Goal: Task Accomplishment & Management: Use online tool/utility

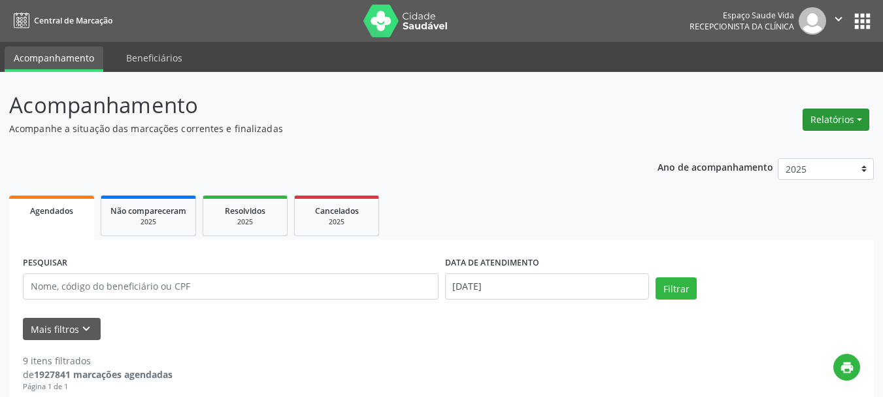
click at [826, 117] on button "Relatórios" at bounding box center [836, 120] width 67 height 22
click at [753, 146] on link "Agendamentos" at bounding box center [800, 148] width 141 height 18
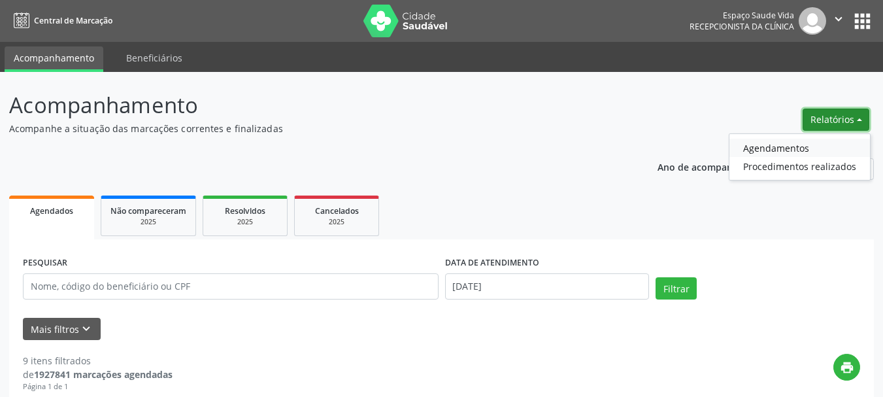
select select "8"
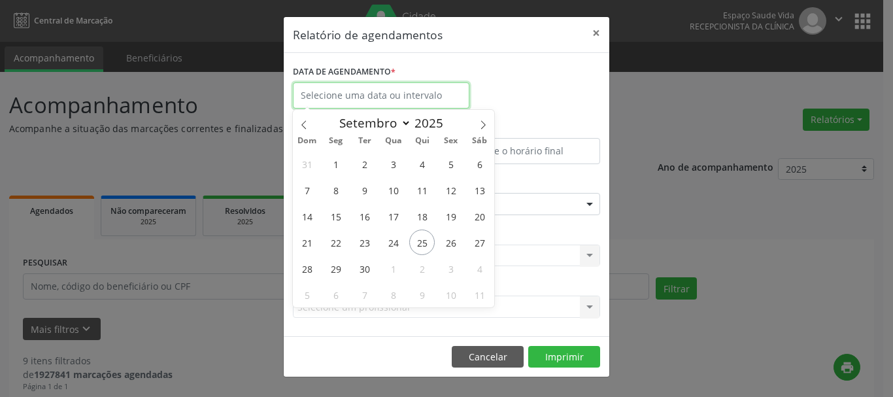
click at [351, 97] on input "text" at bounding box center [381, 95] width 177 height 26
click at [448, 241] on span "26" at bounding box center [450, 241] width 25 height 25
type input "[DATE]"
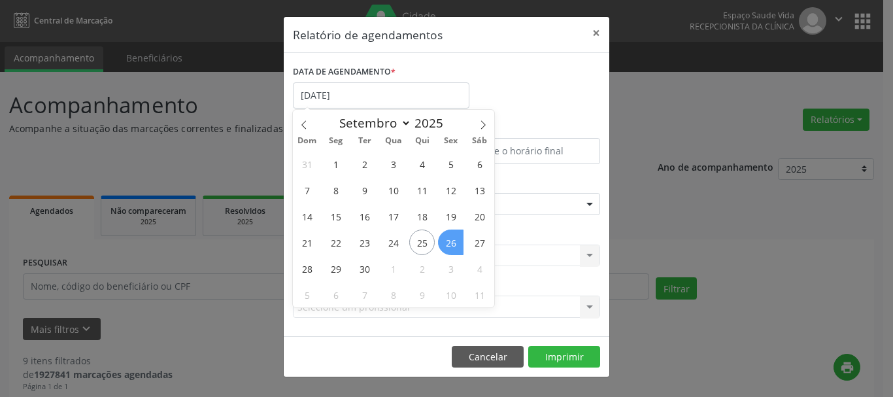
click at [448, 241] on span "26" at bounding box center [450, 241] width 25 height 25
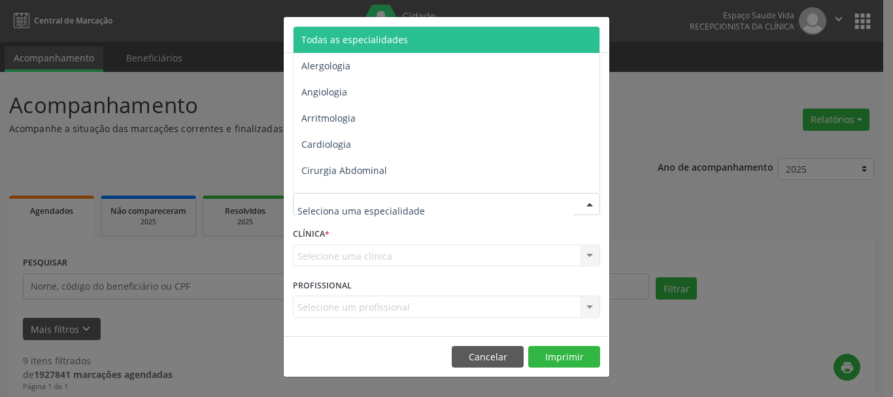
click at [349, 46] on span "Todas as especialidades" at bounding box center [448, 40] width 308 height 26
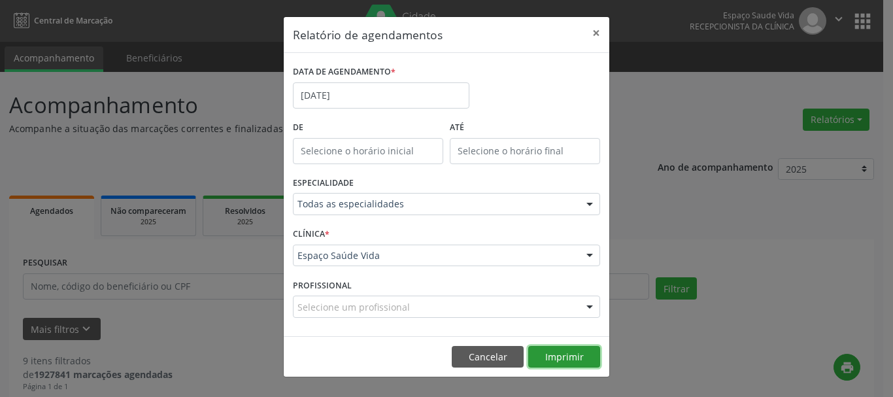
click at [564, 356] on button "Imprimir" at bounding box center [564, 357] width 72 height 22
